Goal: Check status

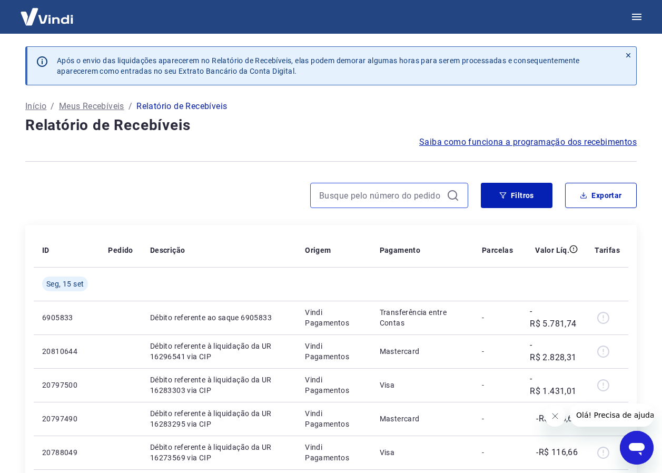
click at [401, 198] on input at bounding box center [380, 195] width 123 height 16
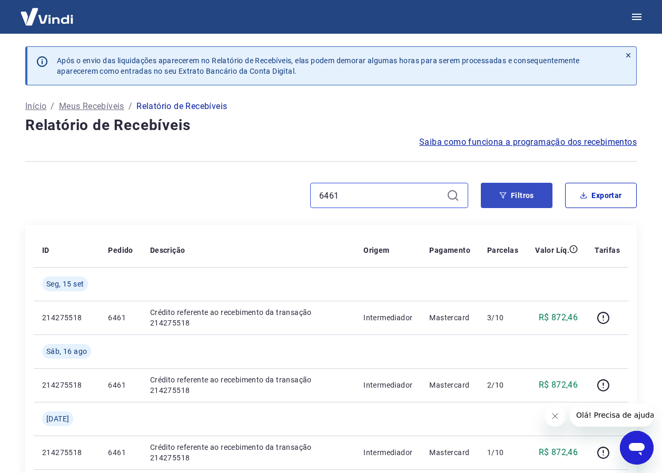
type input "6461"
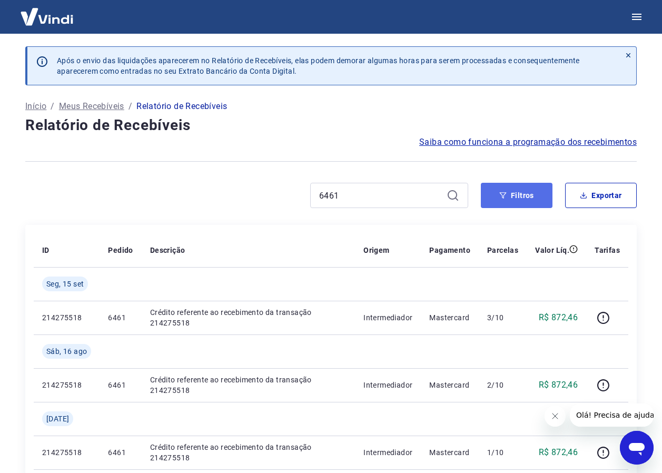
click at [536, 193] on button "Filtros" at bounding box center [517, 195] width 72 height 25
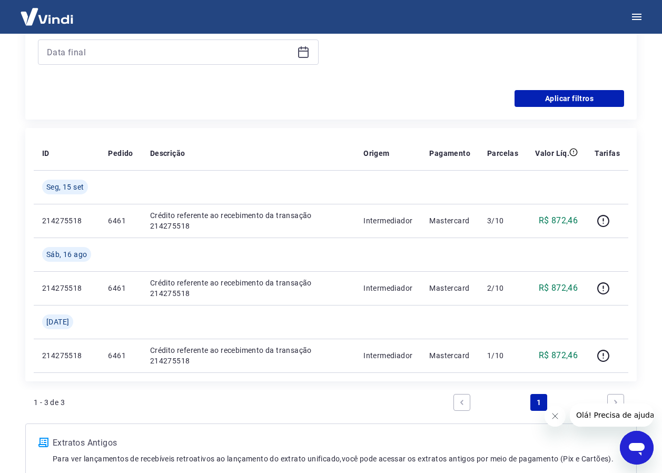
scroll to position [369, 0]
